Goal: Information Seeking & Learning: Understand process/instructions

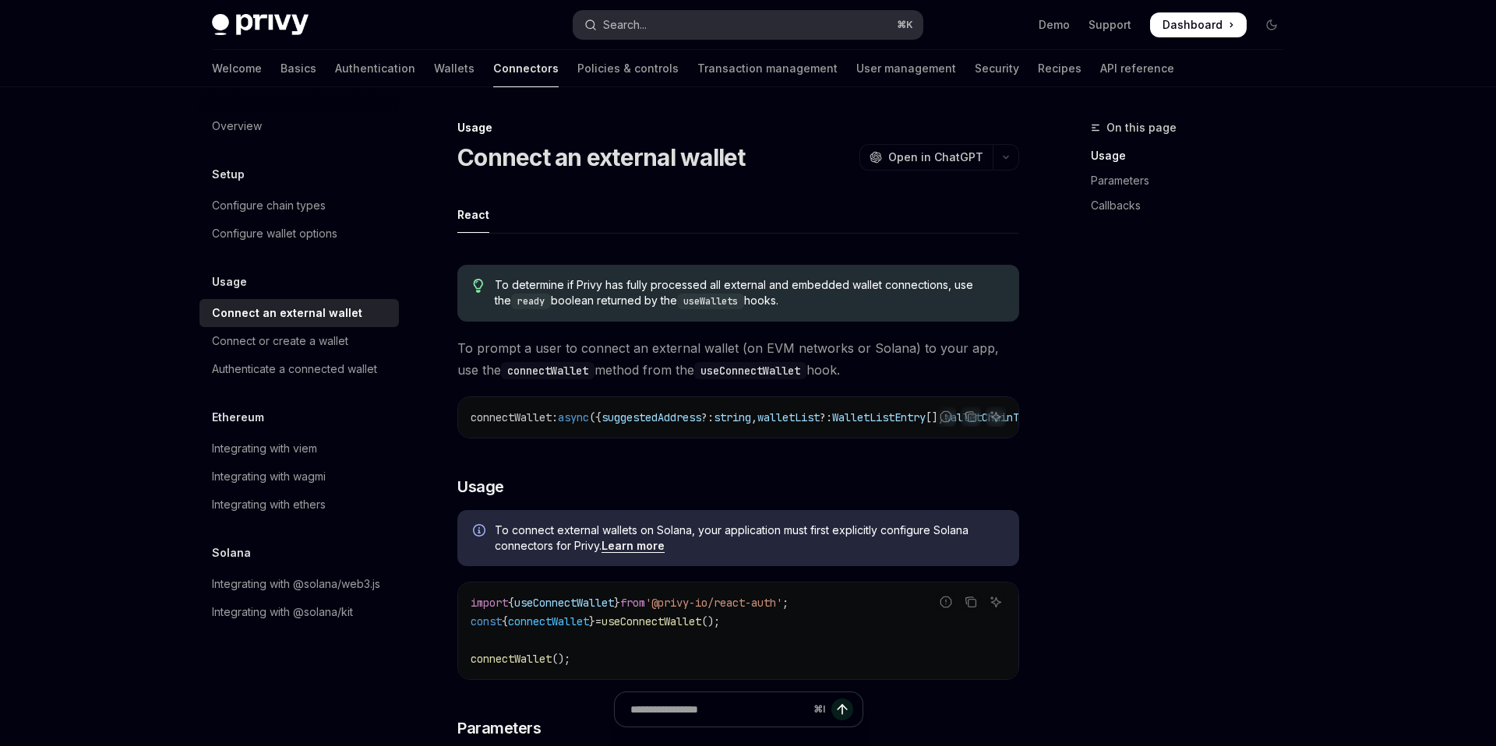
click at [647, 19] on div "Search..." at bounding box center [625, 25] width 44 height 19
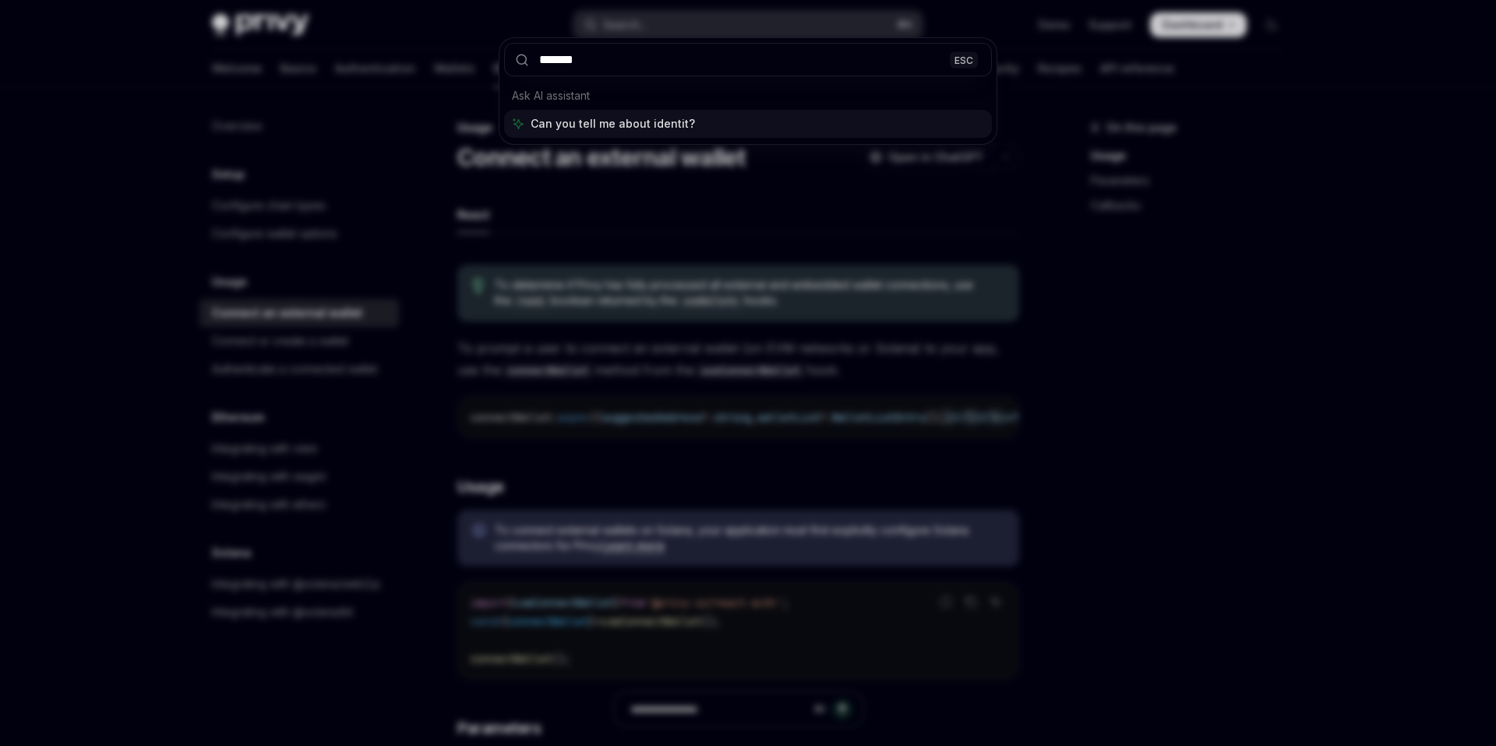
type input "********"
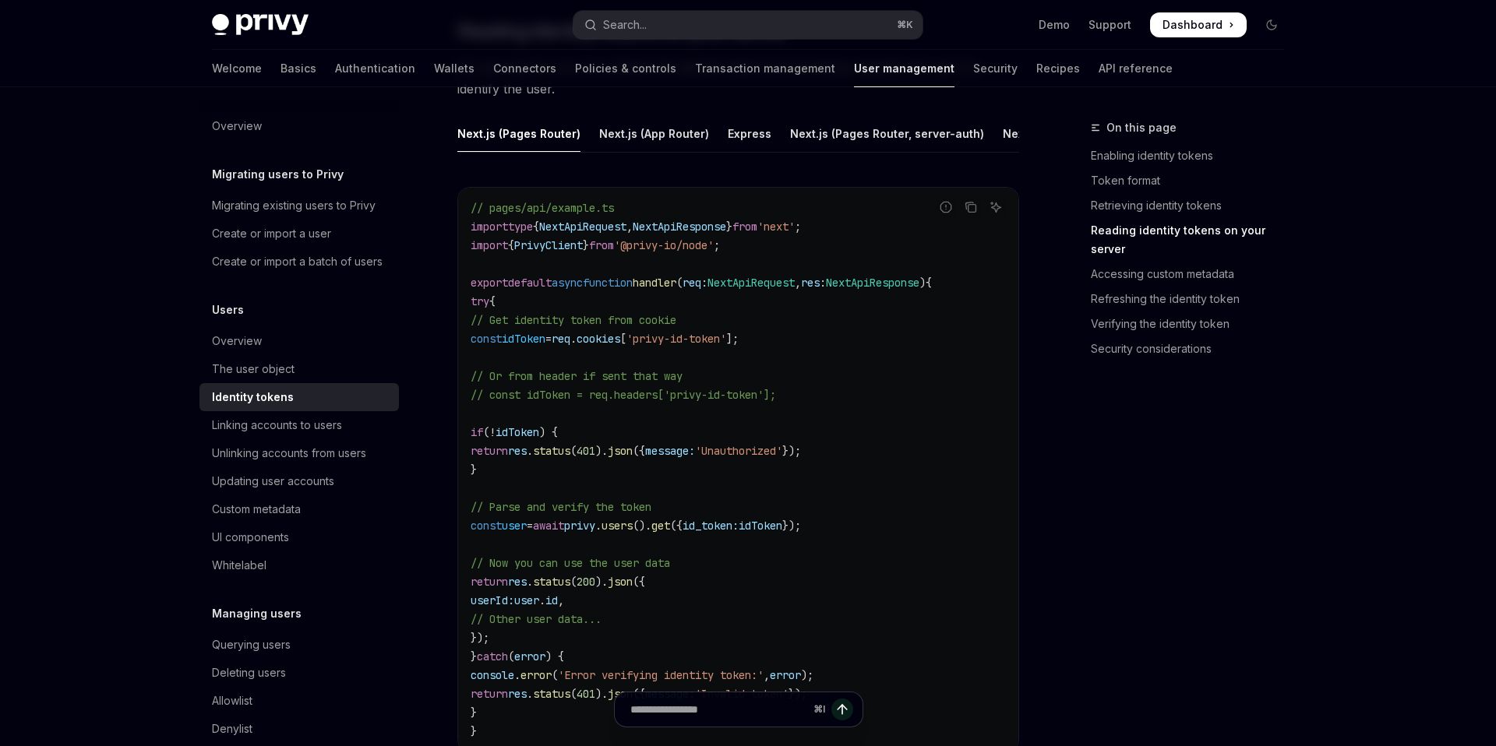
scroll to position [2155, 0]
click at [654, 132] on div "Next.js (App Router)" at bounding box center [654, 132] width 110 height 37
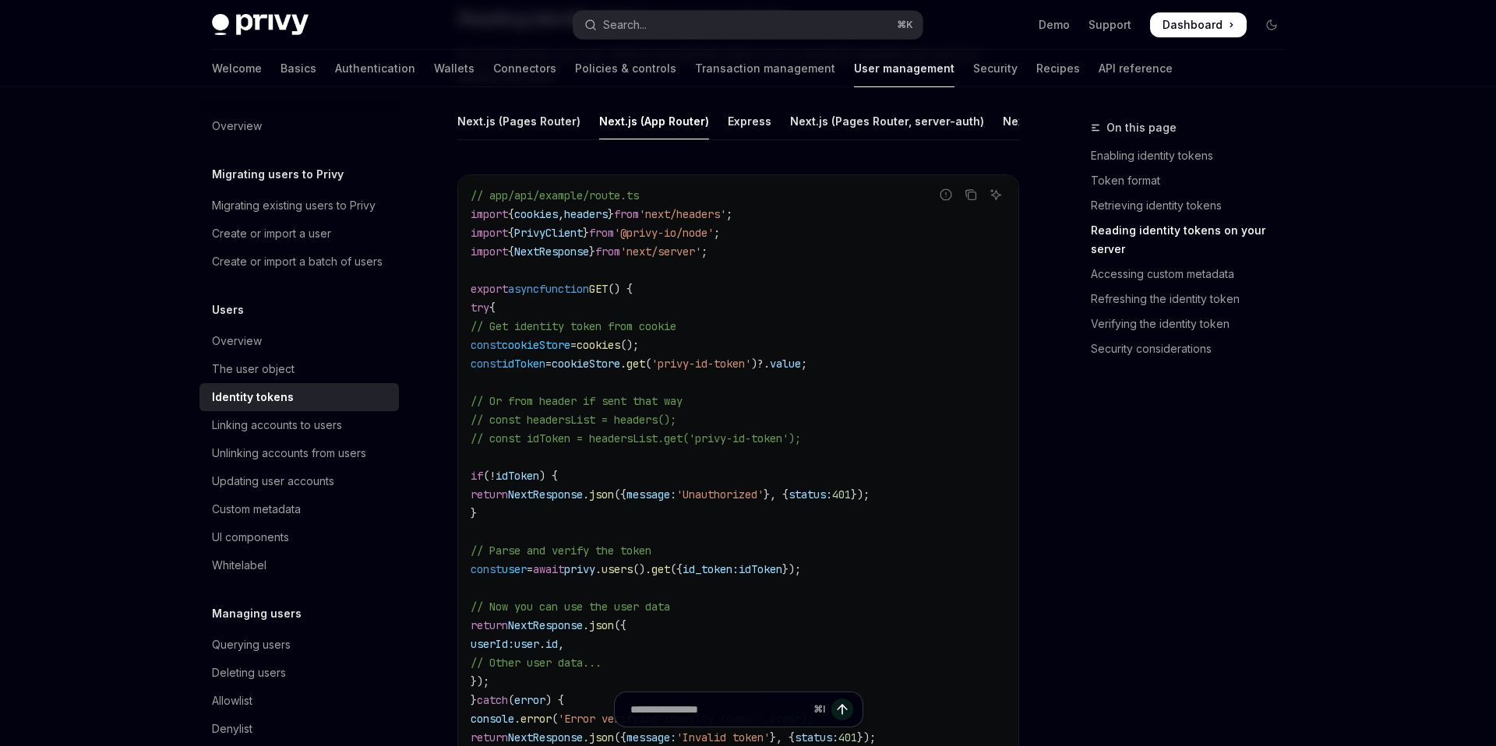
scroll to position [2164, 0]
click at [882, 366] on code "// app/api/example/route.ts import { cookies , headers } from 'next/headers' ; …" at bounding box center [738, 487] width 535 height 598
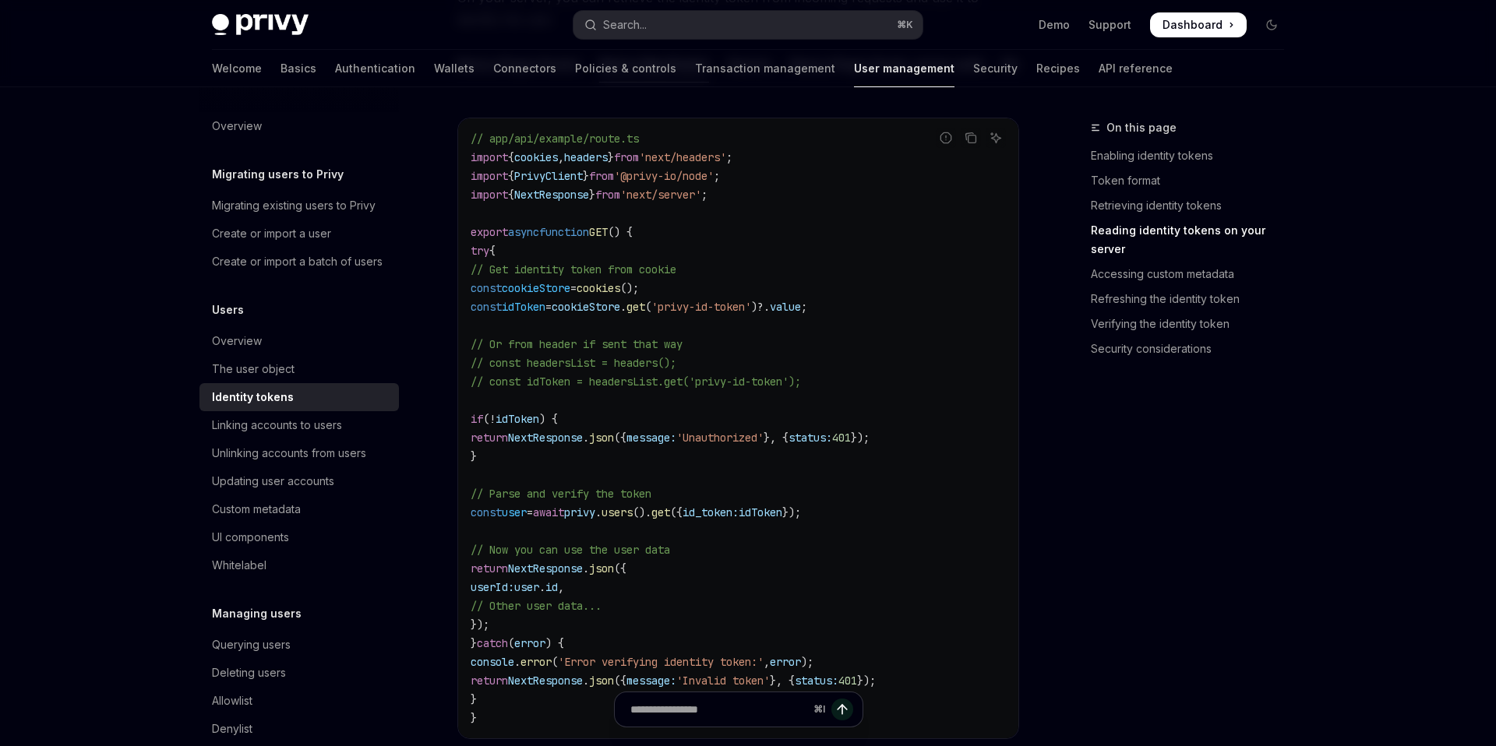
scroll to position [2223, 0]
drag, startPoint x: 894, startPoint y: 516, endPoint x: 497, endPoint y: 284, distance: 459.5
click at [497, 284] on code "// app/api/example/route.ts import { cookies , headers } from 'next/headers' ; …" at bounding box center [738, 428] width 535 height 598
copy code "const cookieStore = cookies (); const idToken = cookieStore . get ( 'privy-id-t…"
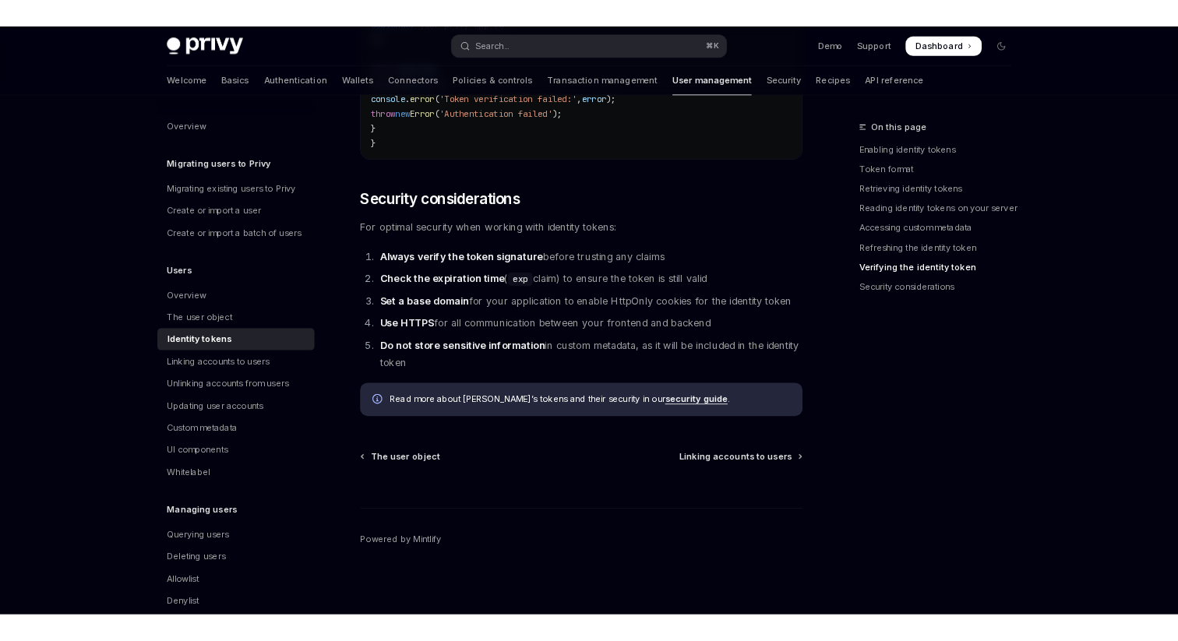
scroll to position [5167, 0]
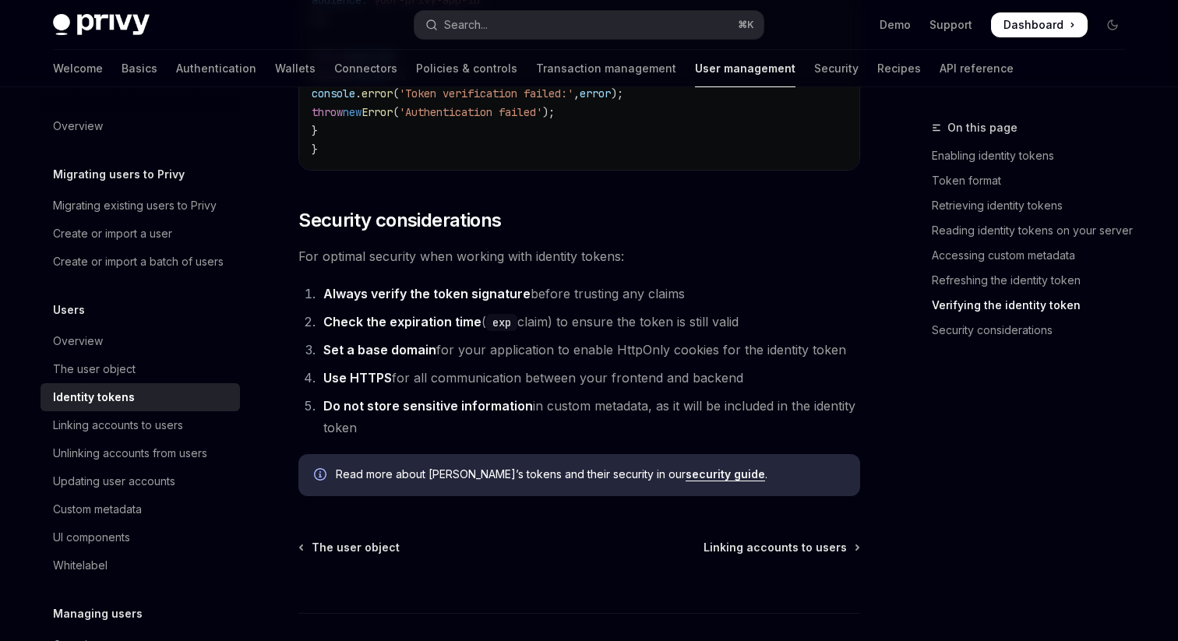
type textarea "*"
